Goal: Task Accomplishment & Management: Manage account settings

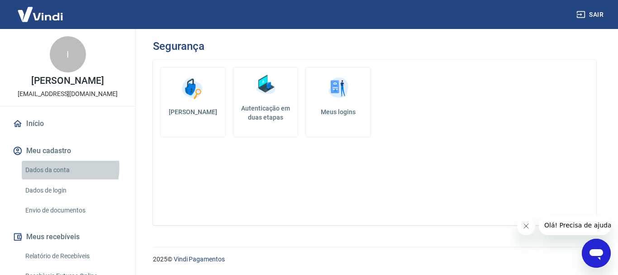
click at [59, 168] on link "Dados da conta" at bounding box center [73, 170] width 103 height 19
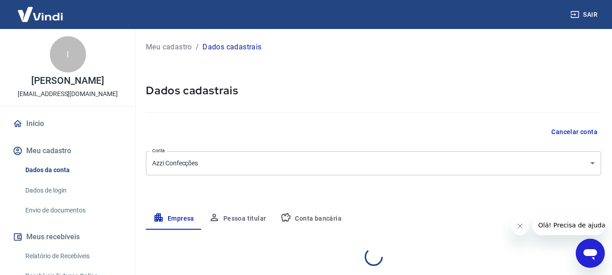
select select "RS"
select select "business"
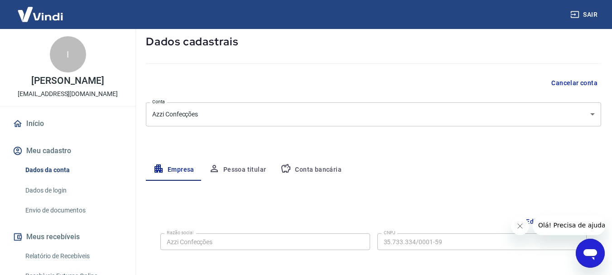
scroll to position [49, 0]
click at [581, 91] on button "Cancelar conta" at bounding box center [573, 82] width 53 height 17
